Goal: Information Seeking & Learning: Learn about a topic

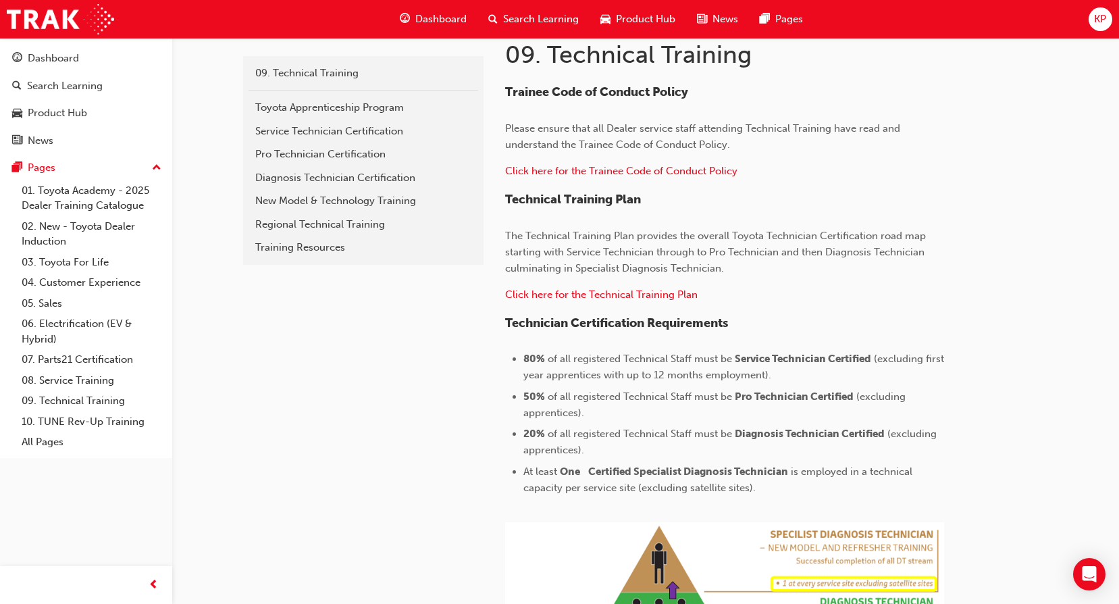
scroll to position [68, 0]
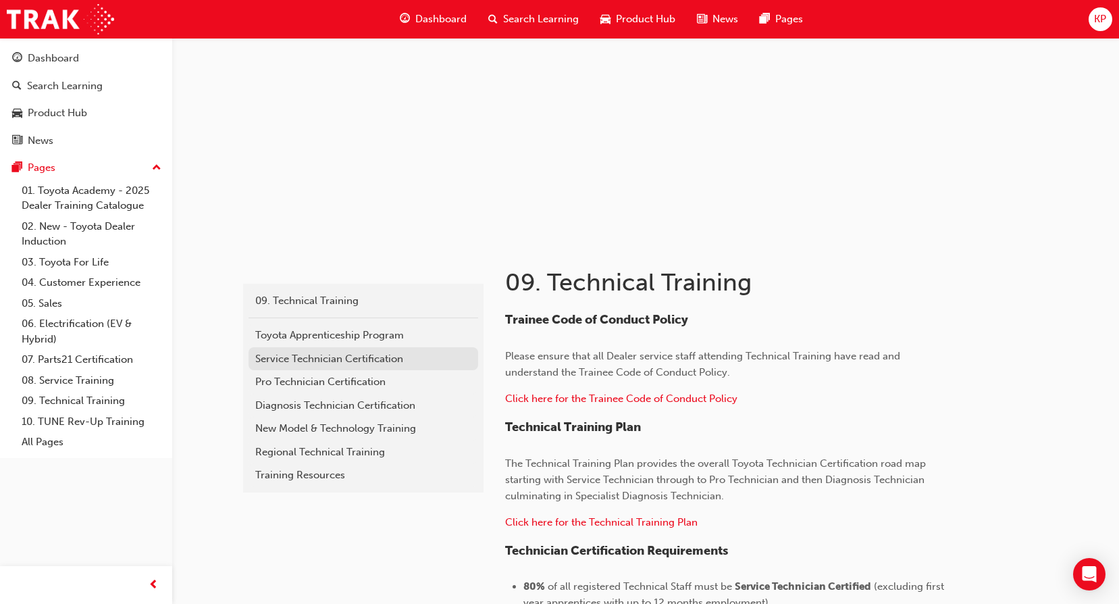
click at [337, 357] on div "Service Technician Certification" at bounding box center [363, 359] width 216 height 16
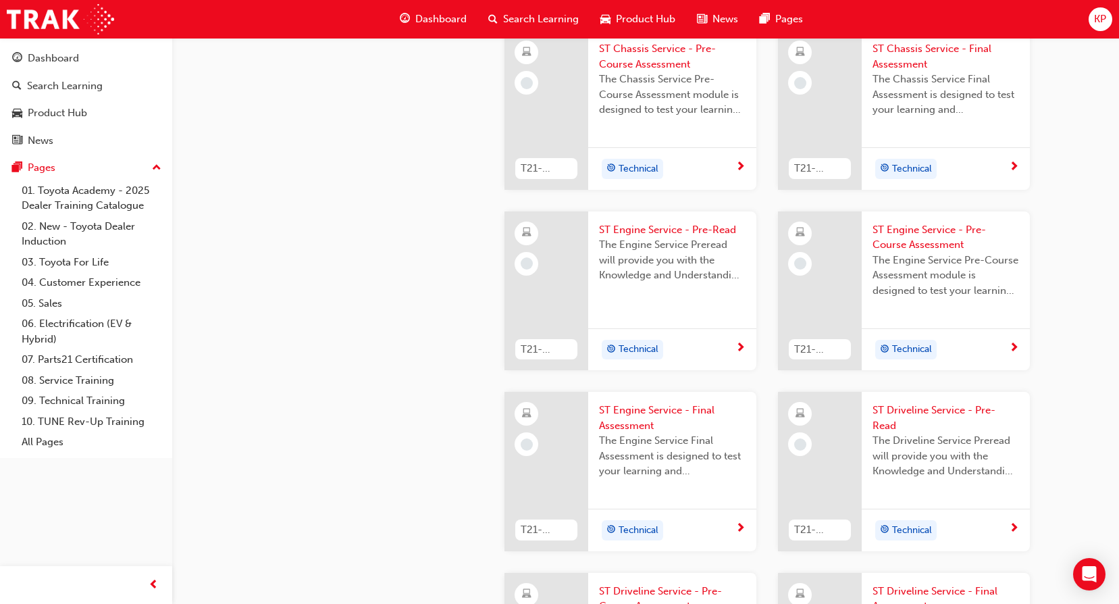
scroll to position [1486, 0]
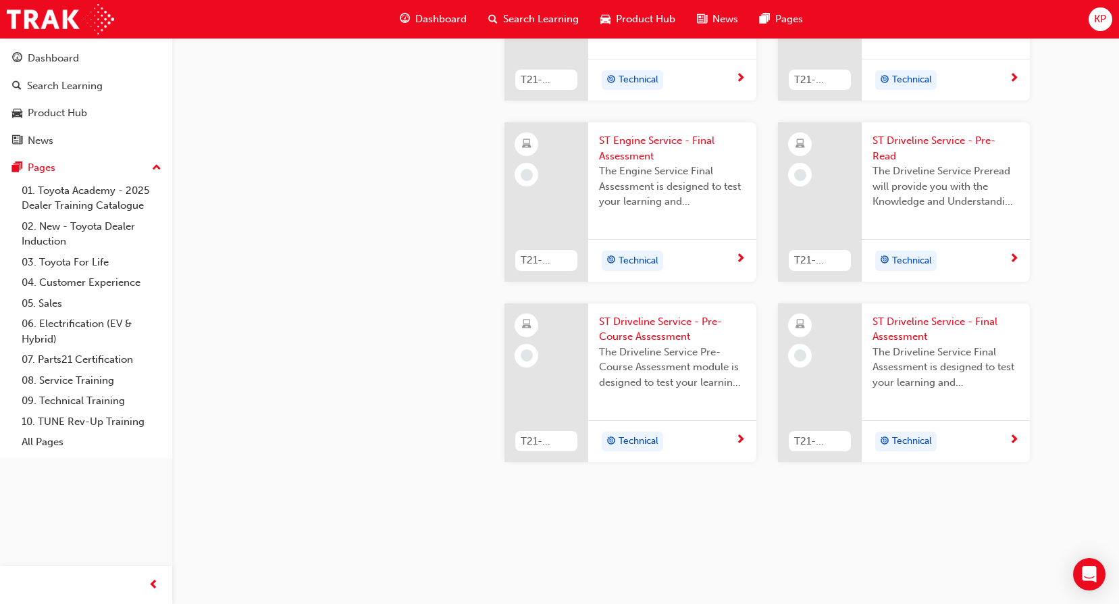
click at [917, 333] on span "ST Driveline Service - Final Assessment" at bounding box center [946, 329] width 147 height 30
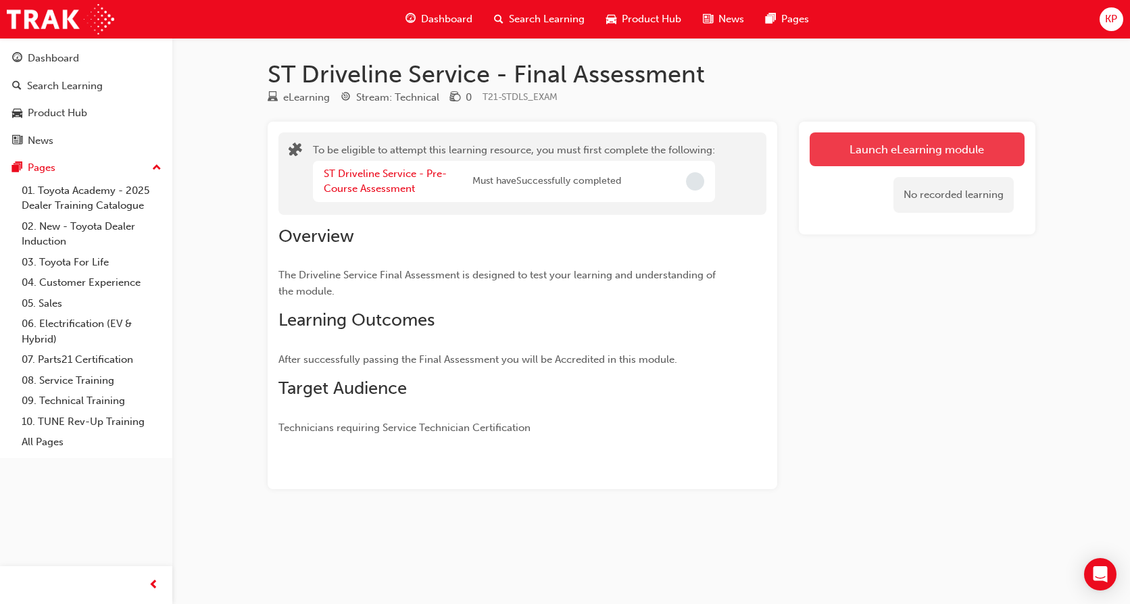
click at [851, 149] on button "Launch eLearning module" at bounding box center [916, 149] width 215 height 34
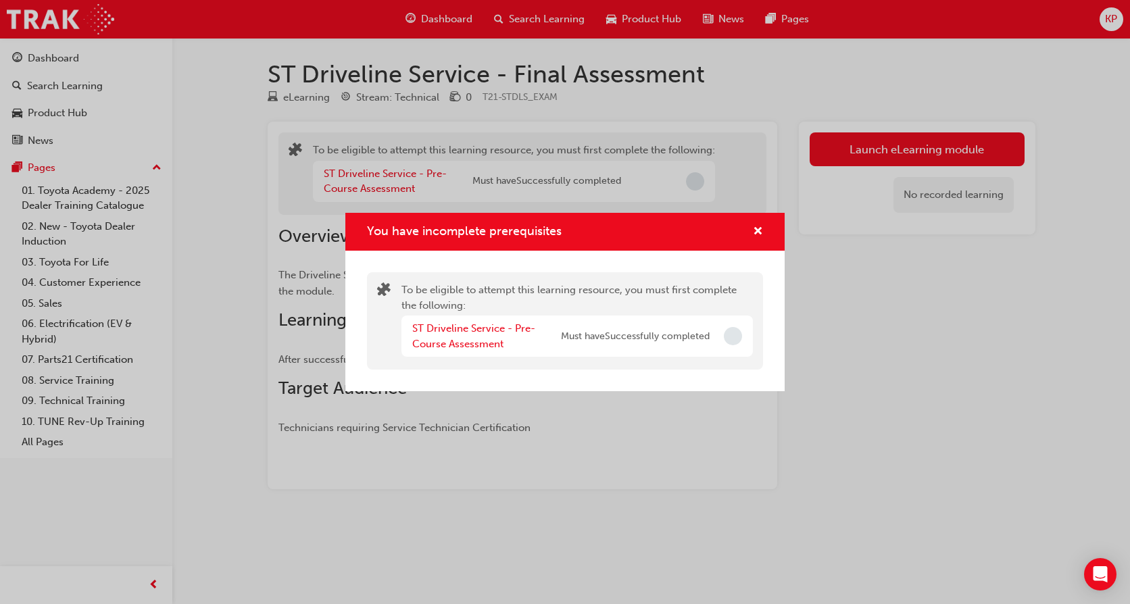
click at [732, 336] on span "Incomplete" at bounding box center [733, 336] width 18 height 18
click at [464, 332] on link "ST Driveline Service - Pre-Course Assessment" at bounding box center [473, 336] width 123 height 28
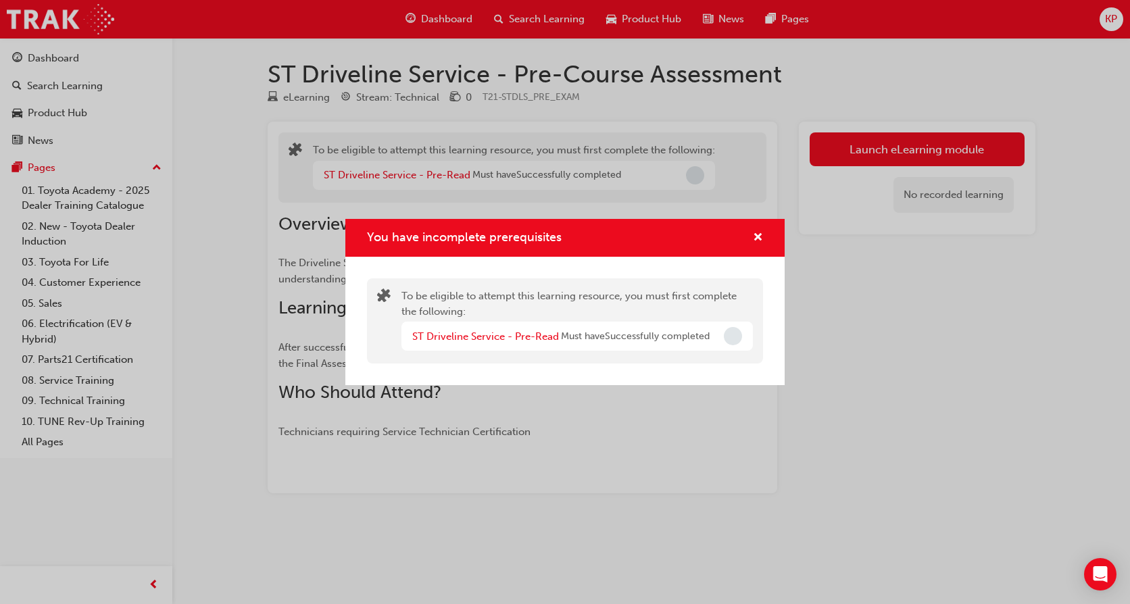
click at [688, 338] on span "Must have Successfully completed" at bounding box center [635, 337] width 149 height 16
click at [483, 335] on link "ST Driveline Service - Pre-Read" at bounding box center [485, 336] width 147 height 12
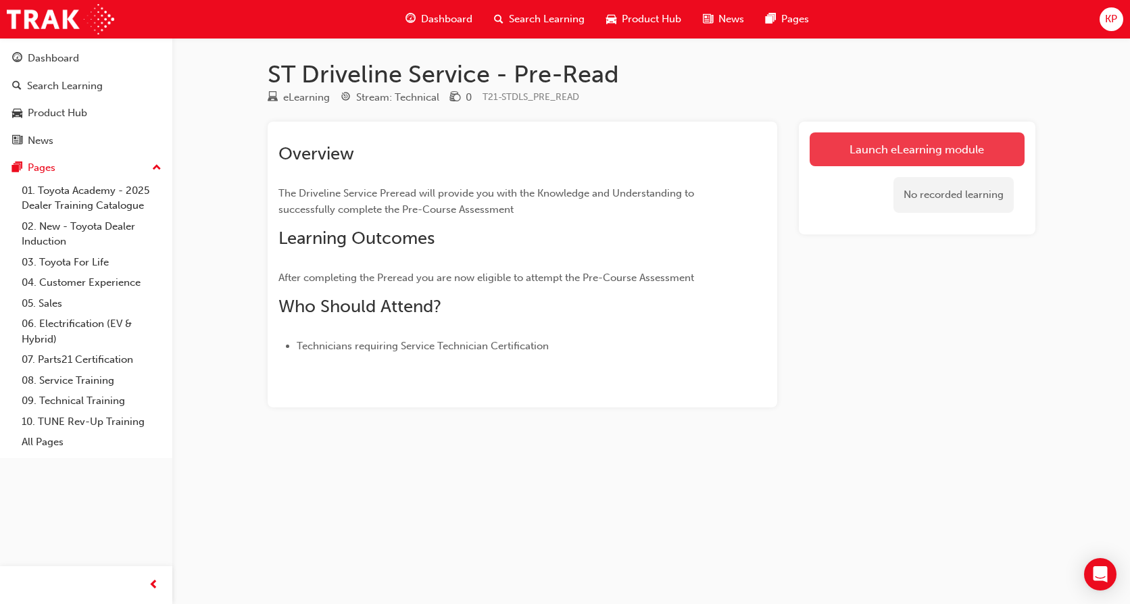
click at [896, 147] on link "Launch eLearning module" at bounding box center [916, 149] width 215 height 34
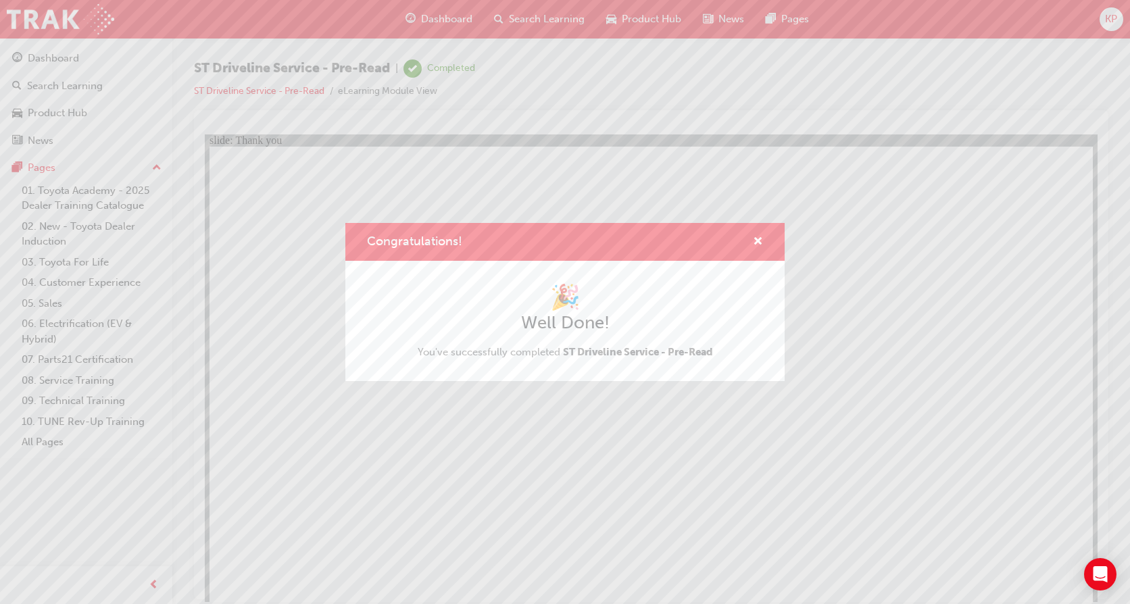
click at [751, 239] on div "Congratulations!" at bounding box center [752, 242] width 21 height 17
click at [759, 240] on span "cross-icon" at bounding box center [758, 242] width 10 height 12
